Goal: Transaction & Acquisition: Book appointment/travel/reservation

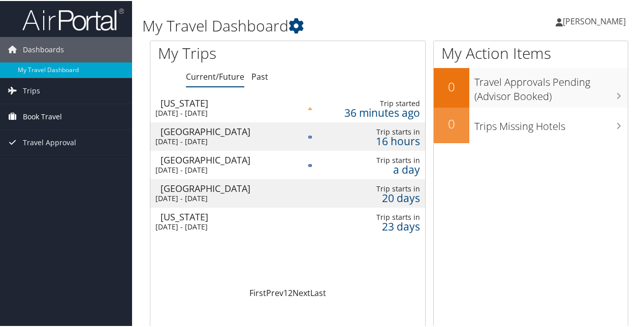
click at [41, 112] on span "Book Travel" at bounding box center [42, 115] width 39 height 25
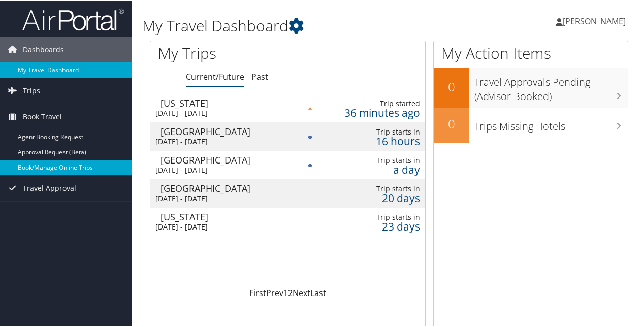
click at [47, 159] on link "Book/Manage Online Trips" at bounding box center [66, 166] width 132 height 15
